Goal: Information Seeking & Learning: Learn about a topic

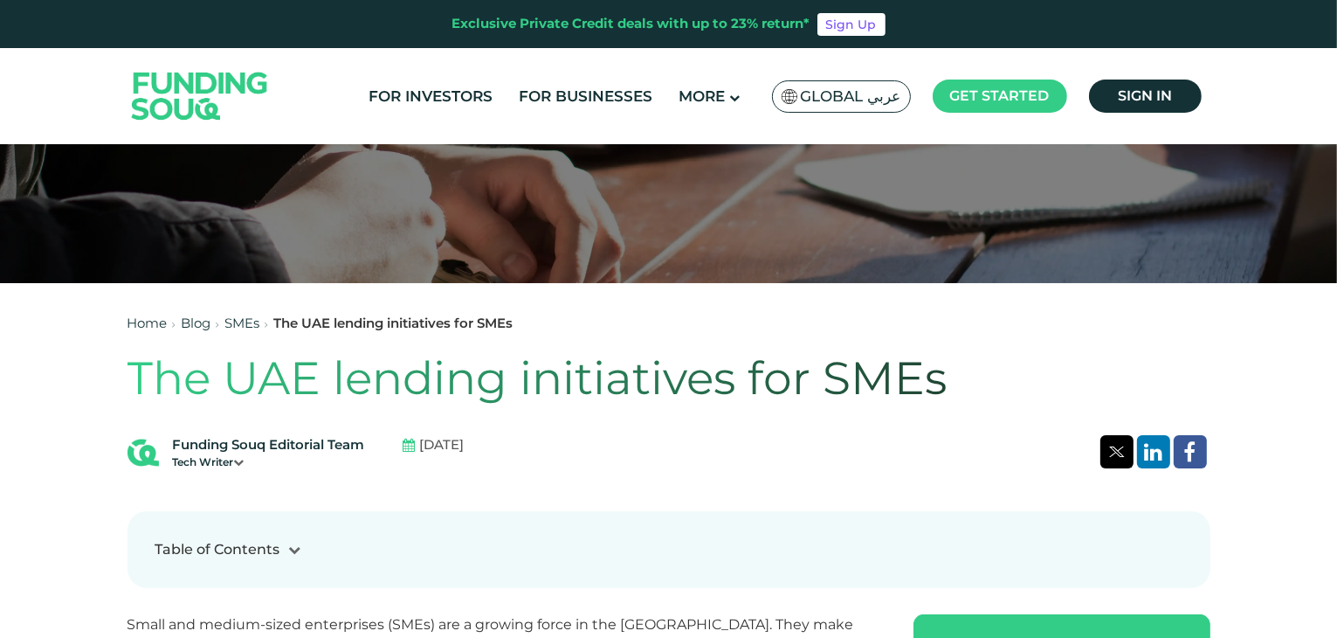
scroll to position [295, 0]
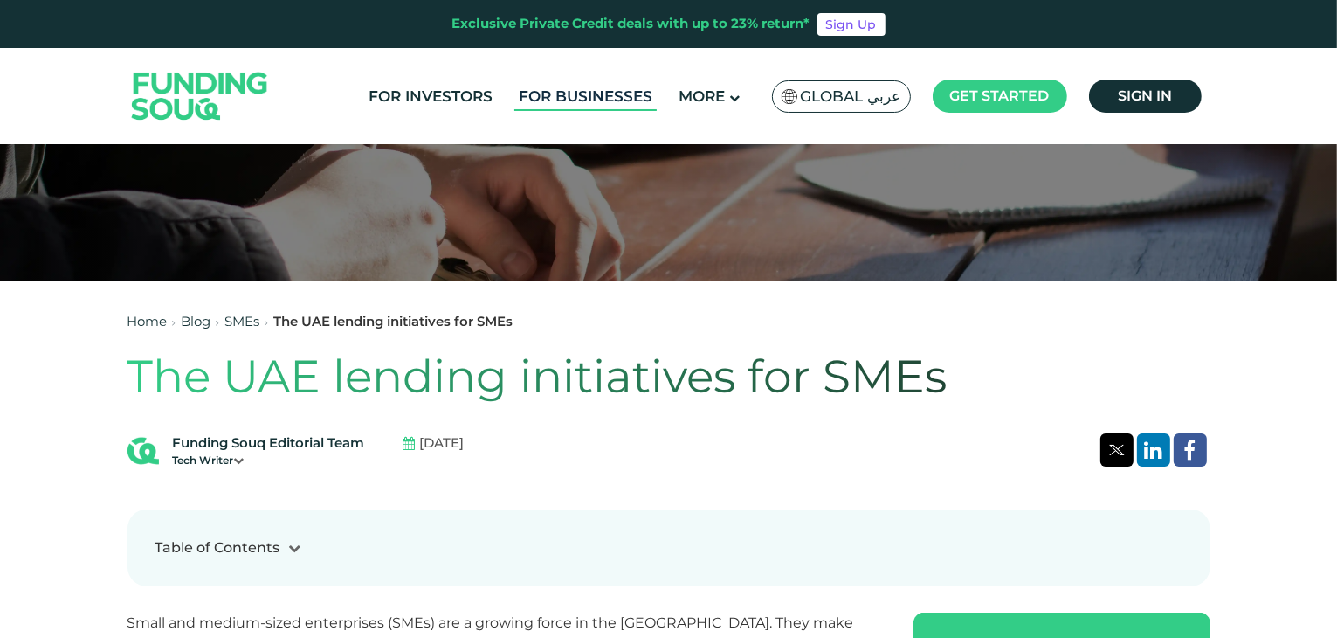
click at [591, 94] on link "For Businesses" at bounding box center [585, 96] width 142 height 29
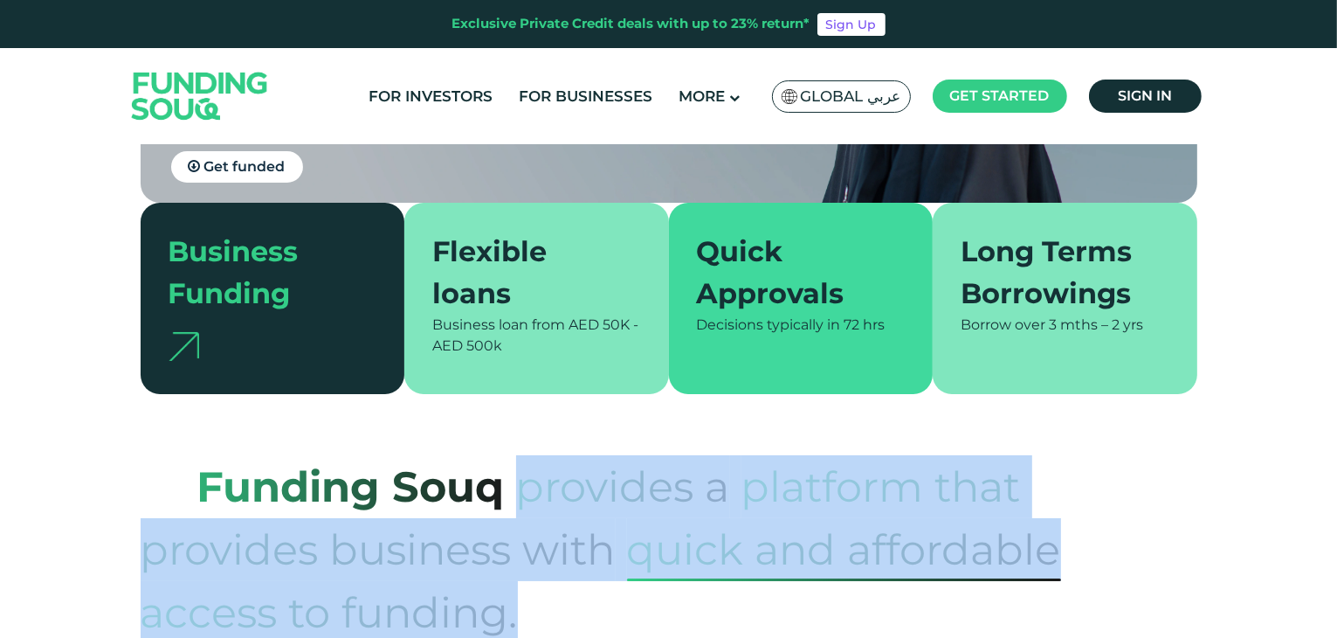
scroll to position [800, 0]
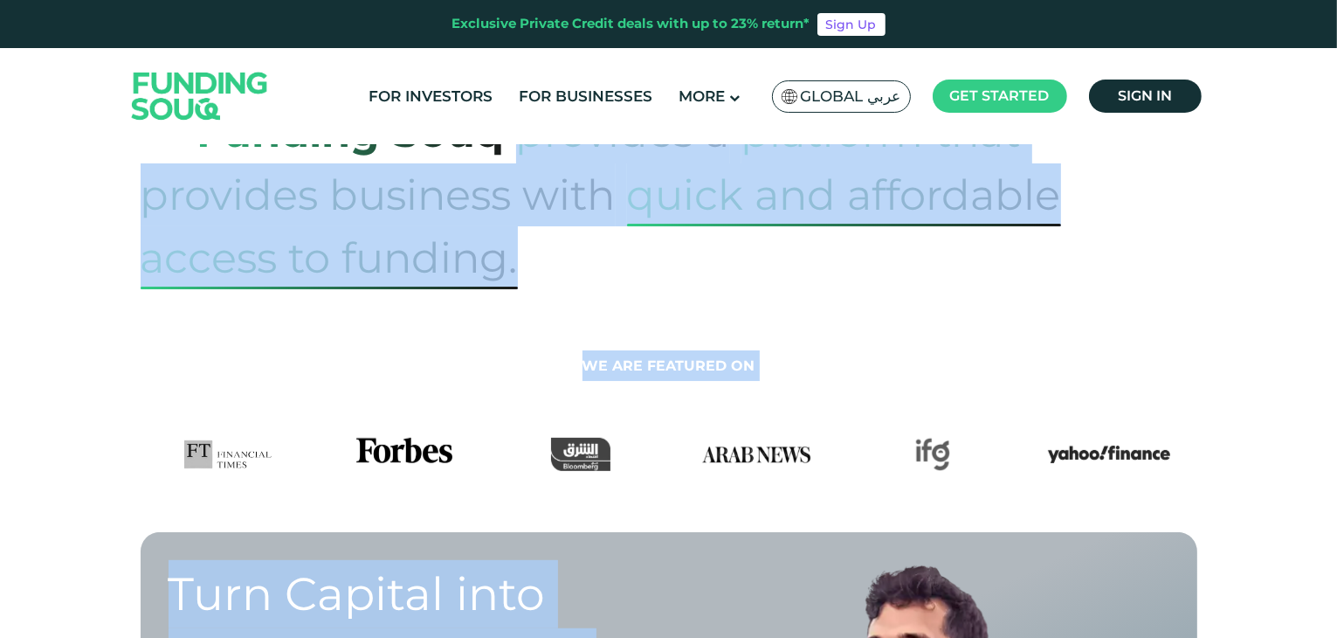
drag, startPoint x: 526, startPoint y: 521, endPoint x: 908, endPoint y: 678, distance: 413.3
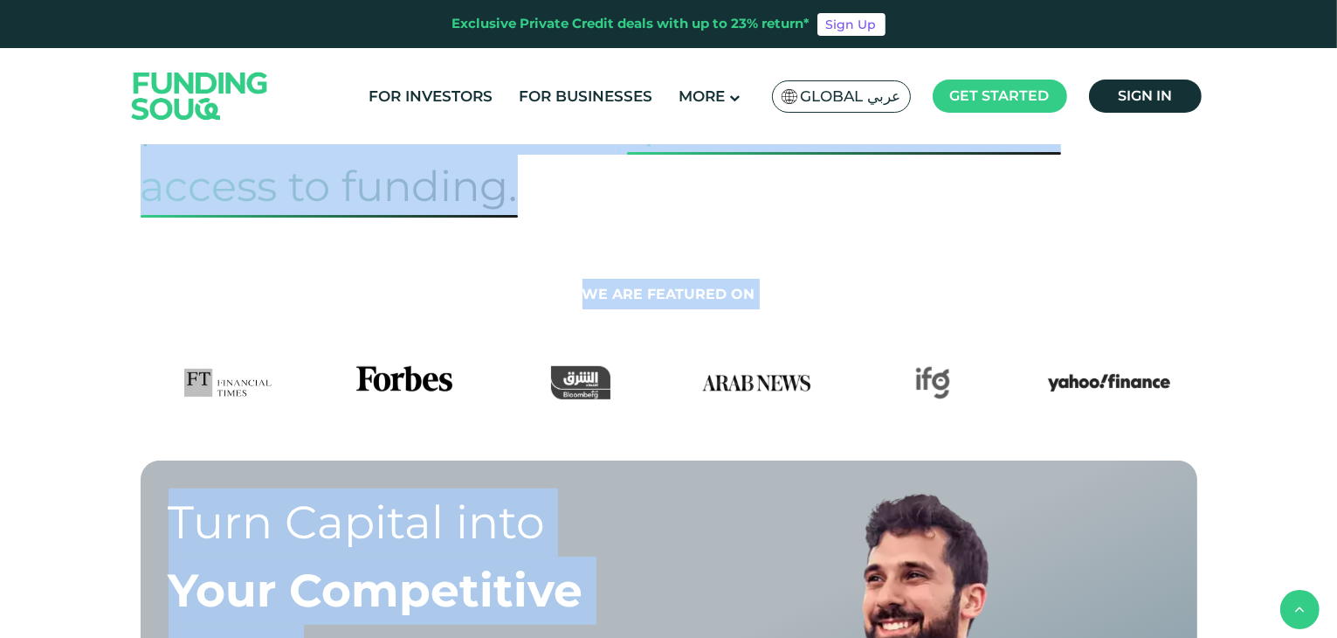
click at [762, 220] on section "We are featured on" at bounding box center [668, 308] width 1337 height 182
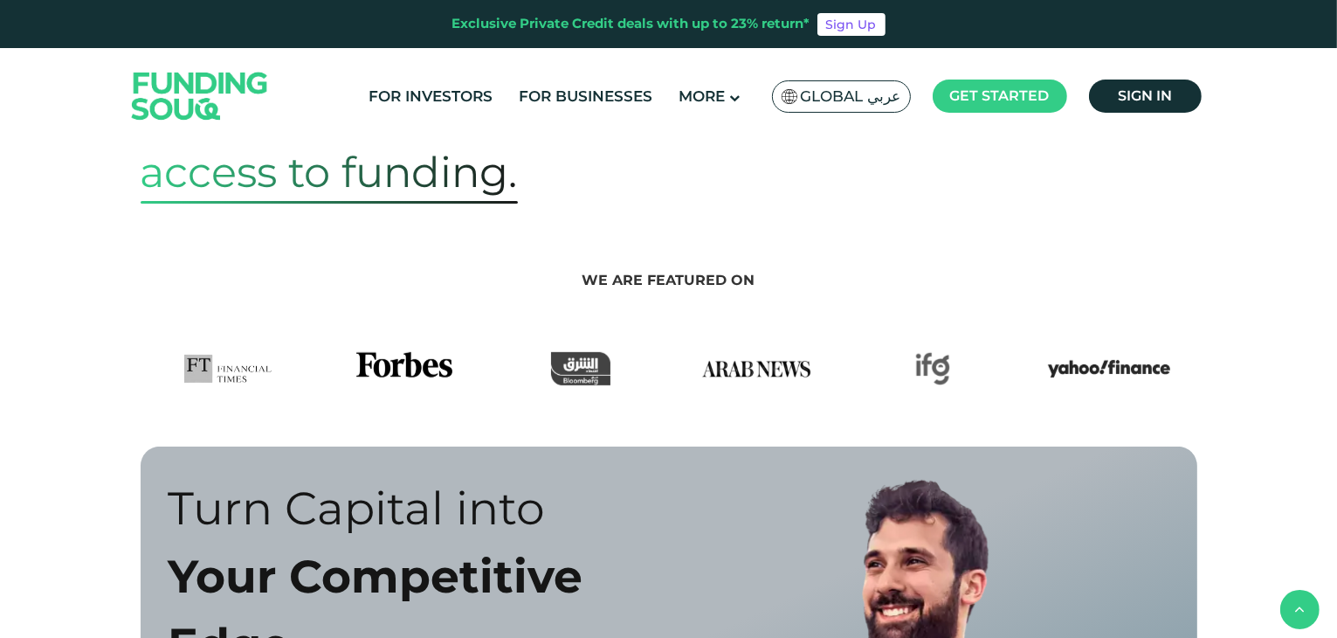
scroll to position [814, 0]
click at [714, 355] on img at bounding box center [756, 368] width 122 height 33
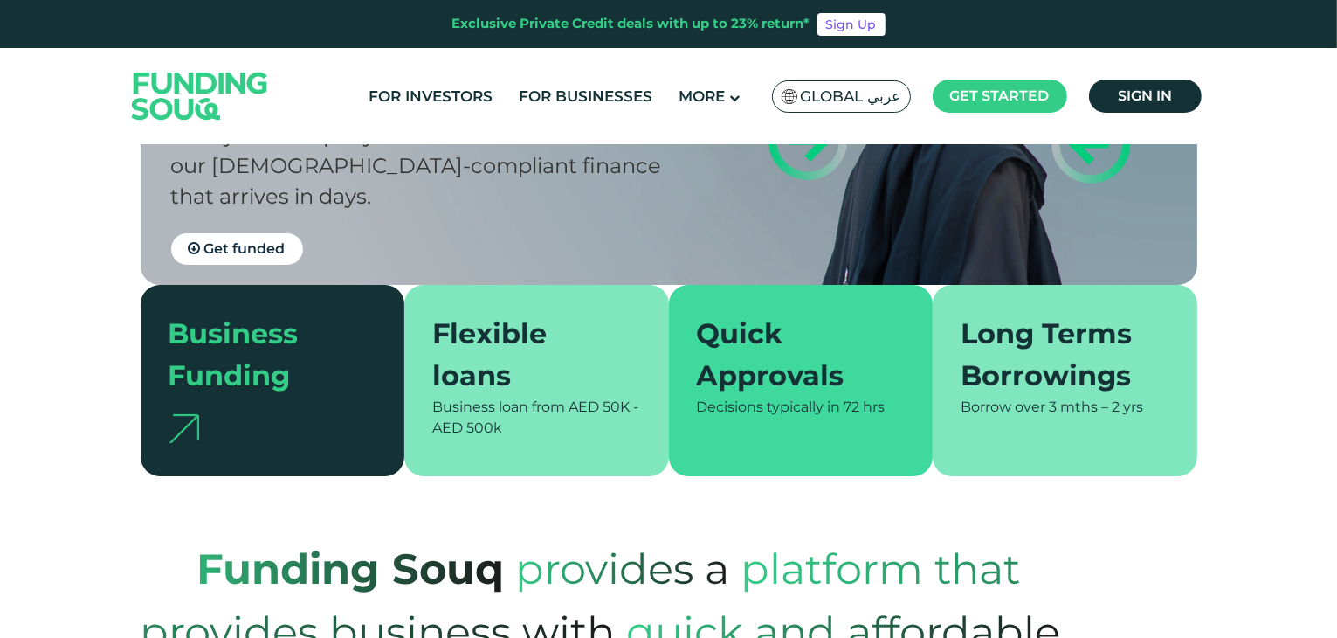
scroll to position [0, 0]
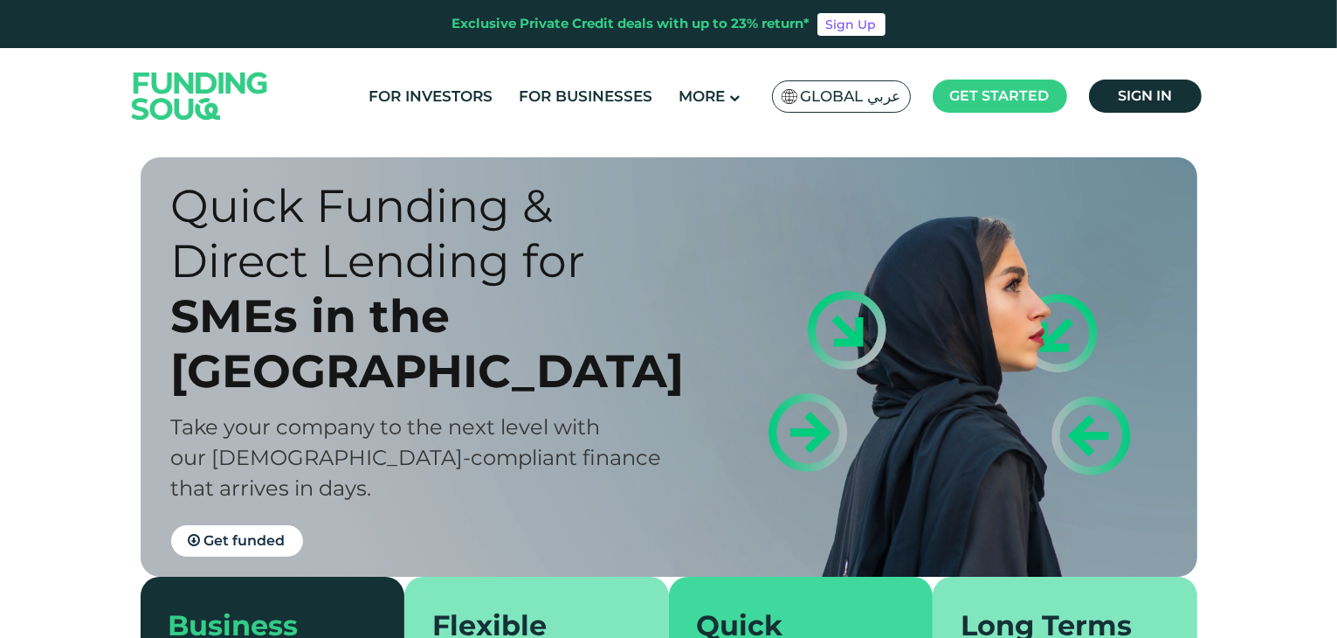
click at [957, 162] on div "Quick Funding & Direct Lending for SMEs in the UAE Take your company to the nex…" at bounding box center [682, 366] width 1057 height 419
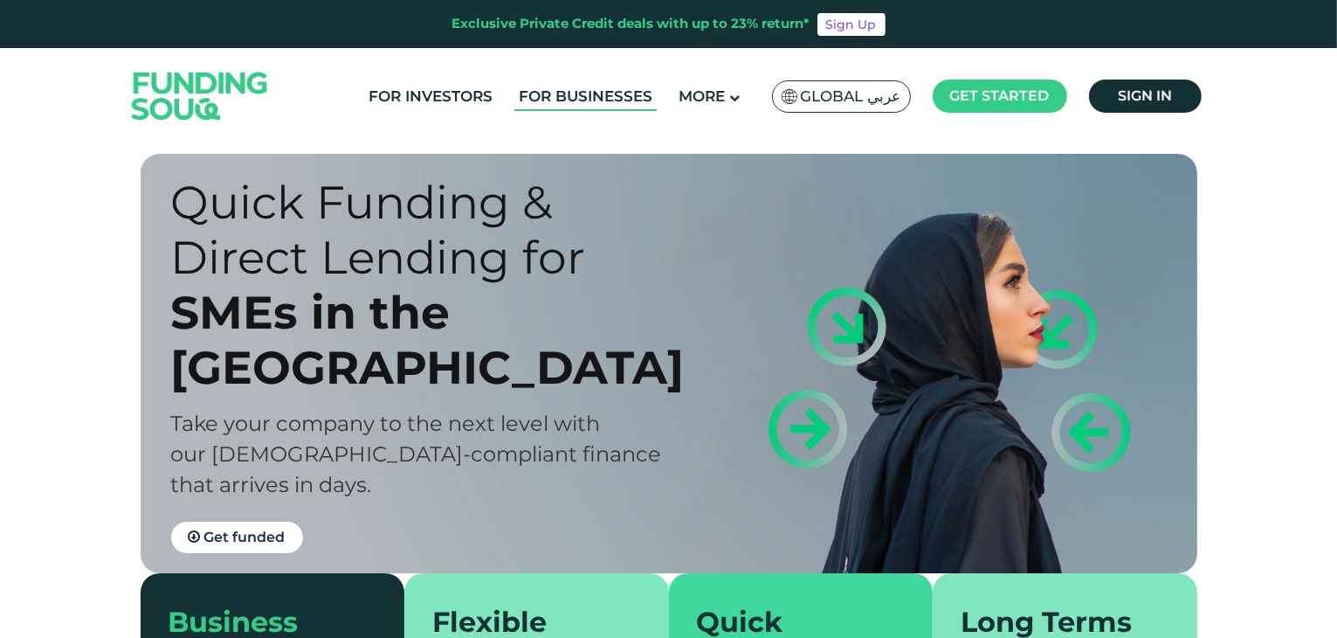
click at [580, 107] on link "For Businesses" at bounding box center [585, 96] width 142 height 29
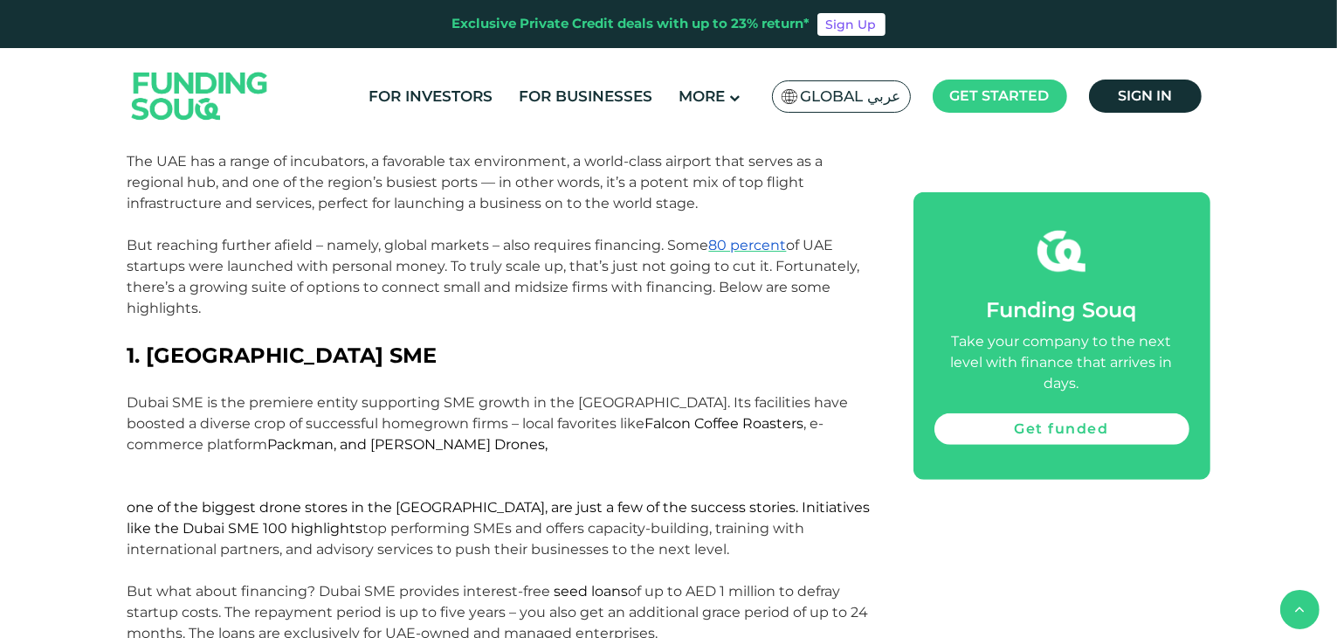
scroll to position [965, 0]
drag, startPoint x: 724, startPoint y: 567, endPoint x: 797, endPoint y: 613, distance: 86.0
click at [797, 613] on p "But what about financing? Dubai SME provides interest-free seed loans of up to …" at bounding box center [501, 613] width 747 height 63
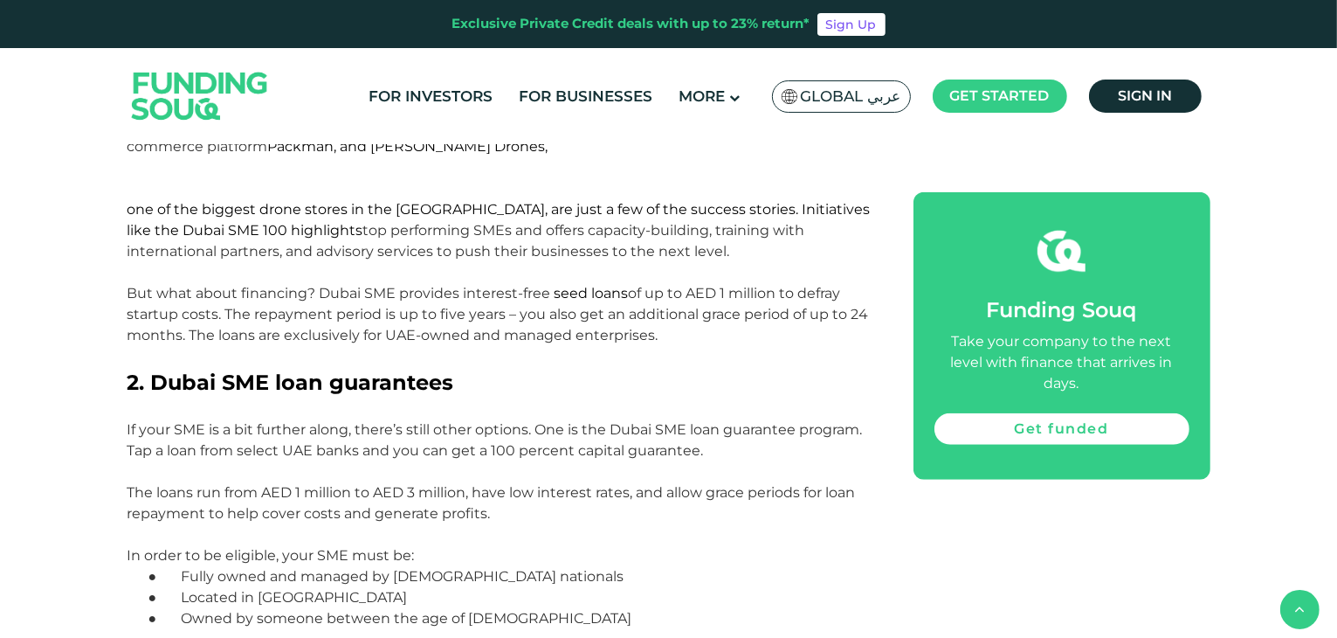
scroll to position [1256, 0]
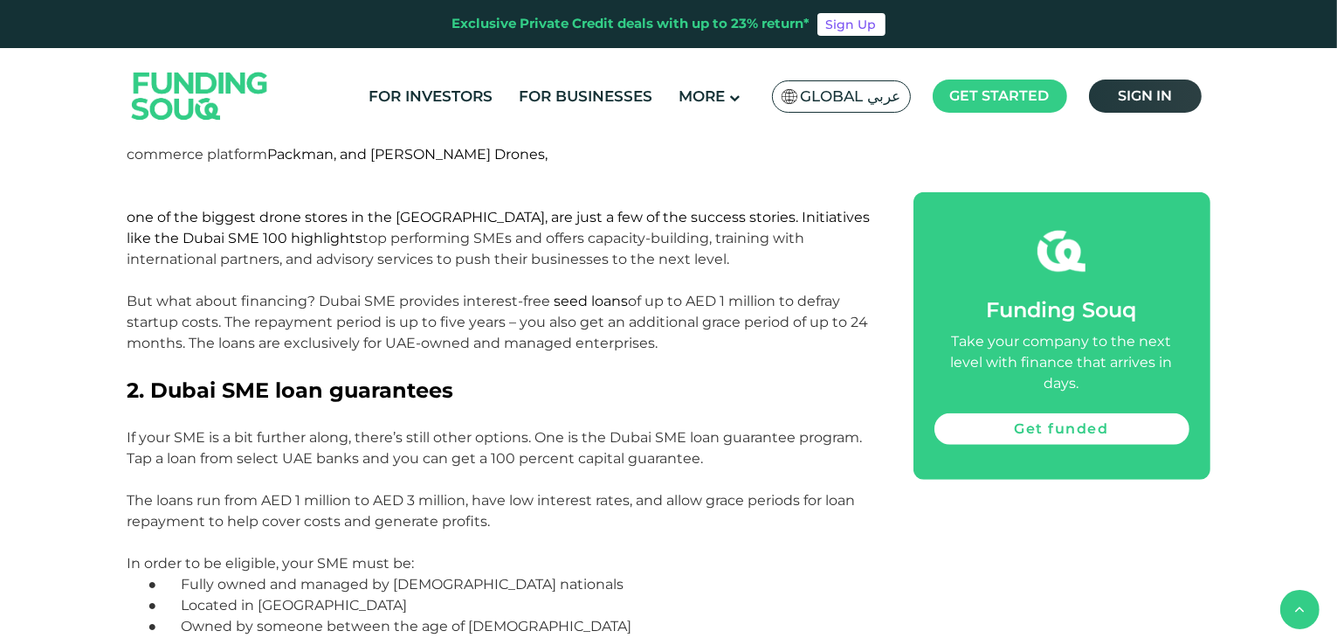
click at [1122, 106] on link "Sign in" at bounding box center [1145, 95] width 113 height 33
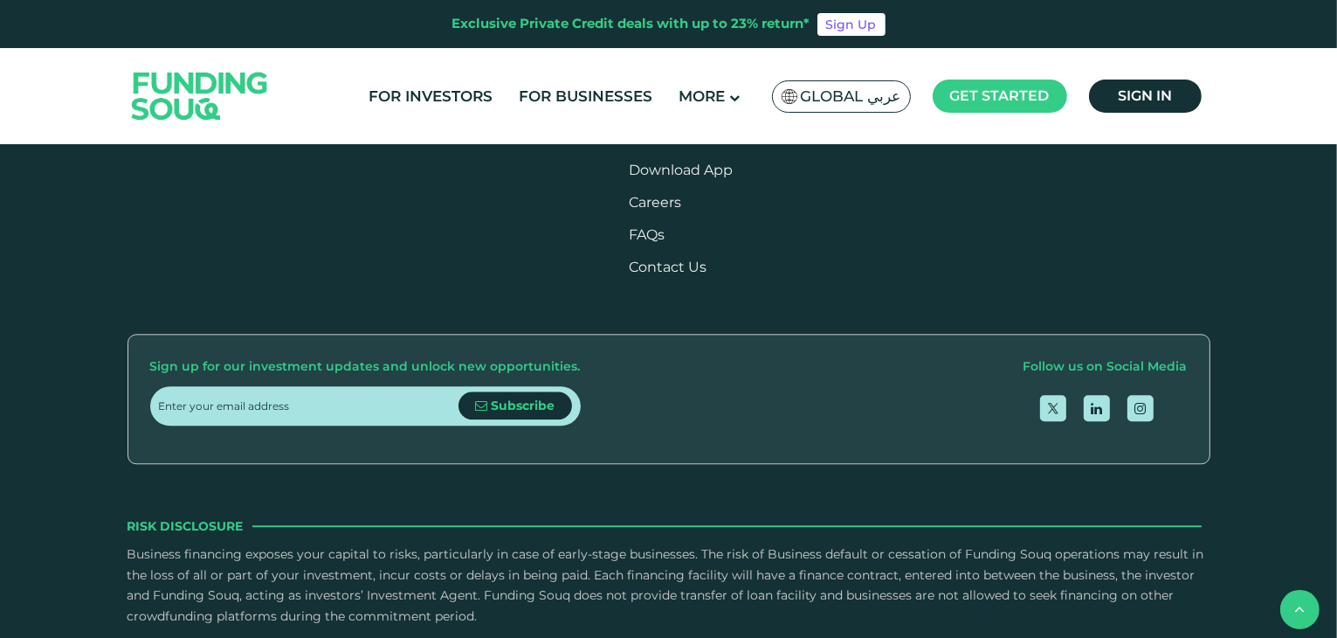
scroll to position [4367, 0]
